Goal: Task Accomplishment & Management: Complete application form

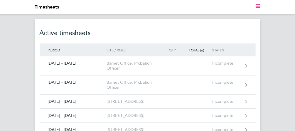
drag, startPoint x: 291, startPoint y: 41, endPoint x: 282, endPoint y: 94, distance: 53.4
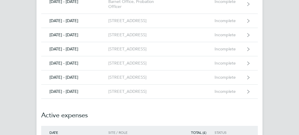
scroll to position [82, 0]
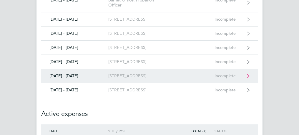
click at [117, 74] on div "[STREET_ADDRESS]" at bounding box center [136, 75] width 56 height 5
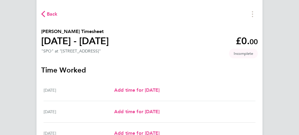
scroll to position [35, 0]
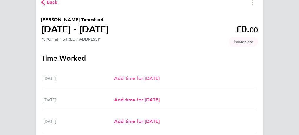
click at [152, 77] on span "Add time for [DATE]" at bounding box center [136, 78] width 45 height 6
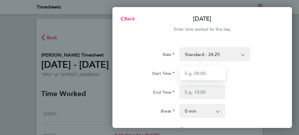
click at [202, 73] on input "Start Time" at bounding box center [202, 73] width 46 height 14
type input "08:00"
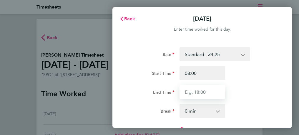
click at [197, 95] on input "End Time" at bounding box center [202, 92] width 46 height 14
type input "18:30"
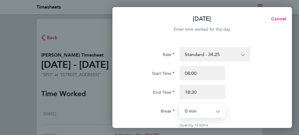
click at [184, 111] on select "0 min 15 min 30 min 45 min 60 min 75 min 90 min" at bounding box center [198, 110] width 37 height 13
click at [180, 104] on select "0 min 15 min 30 min 45 min 60 min 75 min 90 min" at bounding box center [198, 110] width 37 height 13
select select "30"
click at [255, 104] on div "Break 0 min 15 min 30 min 45 min 60 min 75 min 90 min" at bounding box center [201, 110] width 151 height 14
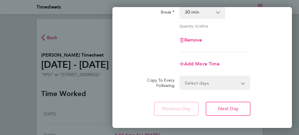
scroll to position [106, 0]
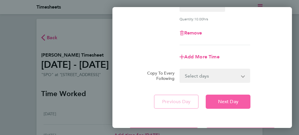
click at [238, 103] on button "Next Day" at bounding box center [227, 101] width 45 height 14
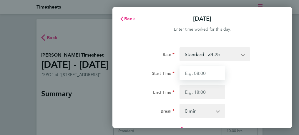
click at [206, 71] on input "Start Time" at bounding box center [202, 73] width 46 height 14
type input "08:00"
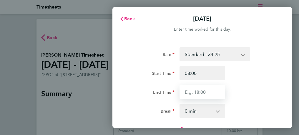
type input "18:30"
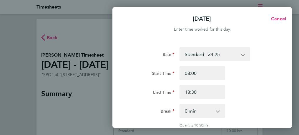
click at [182, 114] on select "0 min 15 min 30 min 45 min 60 min 75 min 90 min" at bounding box center [198, 110] width 37 height 13
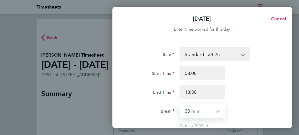
click at [180, 104] on select "0 min 15 min 30 min 45 min 60 min 75 min 90 min" at bounding box center [198, 110] width 37 height 13
select select "30"
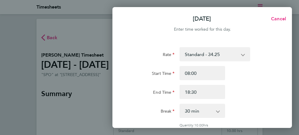
click at [252, 103] on div "Break 0 min 15 min 30 min 45 min 60 min 75 min 90 min" at bounding box center [201, 110] width 151 height 14
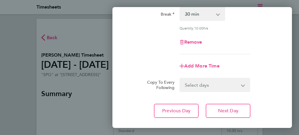
scroll to position [106, 0]
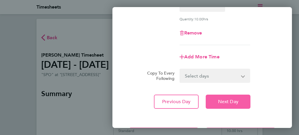
click at [222, 105] on button "Next Day" at bounding box center [227, 101] width 45 height 14
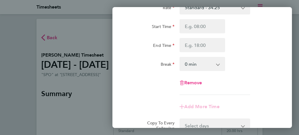
scroll to position [35, 0]
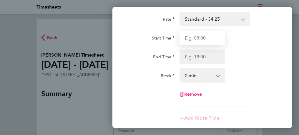
click at [204, 38] on input "Start Time" at bounding box center [202, 38] width 46 height 14
type input "08:00"
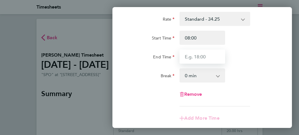
type input "18:30"
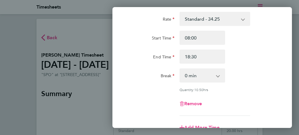
click at [185, 75] on select "0 min 15 min 30 min 45 min 60 min 75 min 90 min" at bounding box center [198, 75] width 37 height 13
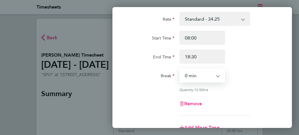
select select "30"
click at [180, 69] on select "0 min 15 min 30 min 45 min 60 min 75 min 90 min" at bounding box center [198, 75] width 37 height 13
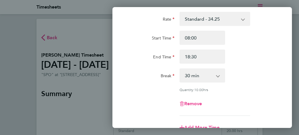
click at [249, 93] on div "Rate Standard - 34.25 Start Time 08:00 End Time 18:30 Break 0 min 15 min 30 min…" at bounding box center [202, 64] width 146 height 104
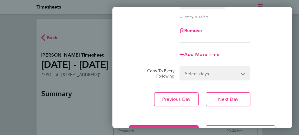
scroll to position [118, 0]
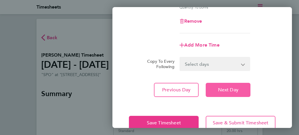
click at [228, 90] on span "Next Day" at bounding box center [228, 90] width 20 height 6
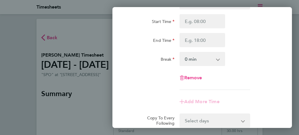
scroll to position [47, 0]
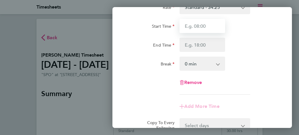
click at [194, 22] on input "Start Time" at bounding box center [202, 26] width 46 height 14
type input "09:00"
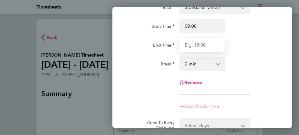
click at [199, 46] on input "End Time" at bounding box center [202, 45] width 46 height 14
type input "16:30"
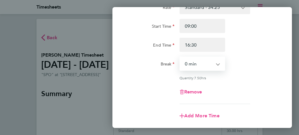
click at [186, 65] on select "0 min 15 min 30 min 45 min 60 min 75 min 90 min" at bounding box center [198, 63] width 37 height 13
select select "30"
click at [180, 57] on select "0 min 15 min 30 min 45 min 60 min 75 min 90 min" at bounding box center [198, 63] width 37 height 13
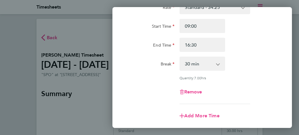
click at [249, 85] on div "Remove" at bounding box center [201, 92] width 151 height 14
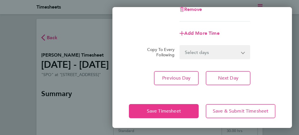
scroll to position [131, 0]
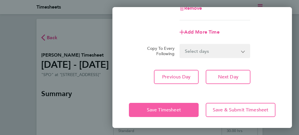
click at [147, 107] on span "Save Timesheet" at bounding box center [164, 110] width 34 height 6
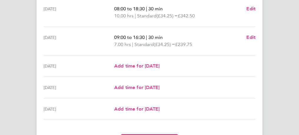
scroll to position [260, 0]
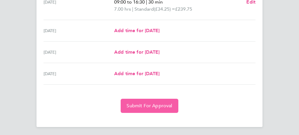
click at [149, 101] on button "Submit For Approval" at bounding box center [149, 105] width 57 height 14
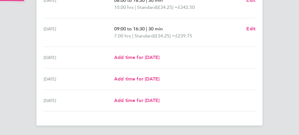
scroll to position [232, 0]
